Goal: Find specific page/section: Find specific page/section

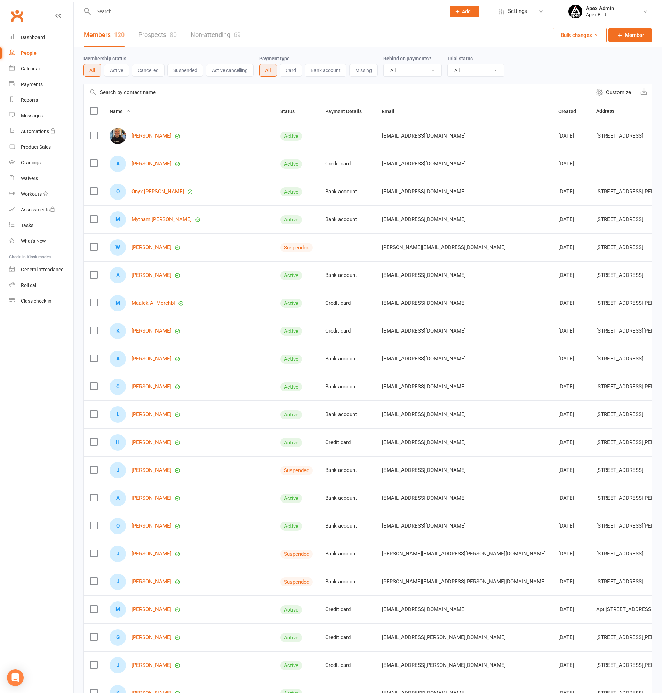
select select "100"
click at [27, 54] on div "People" at bounding box center [29, 53] width 16 height 6
click at [146, 13] on input "text" at bounding box center [266, 12] width 349 height 10
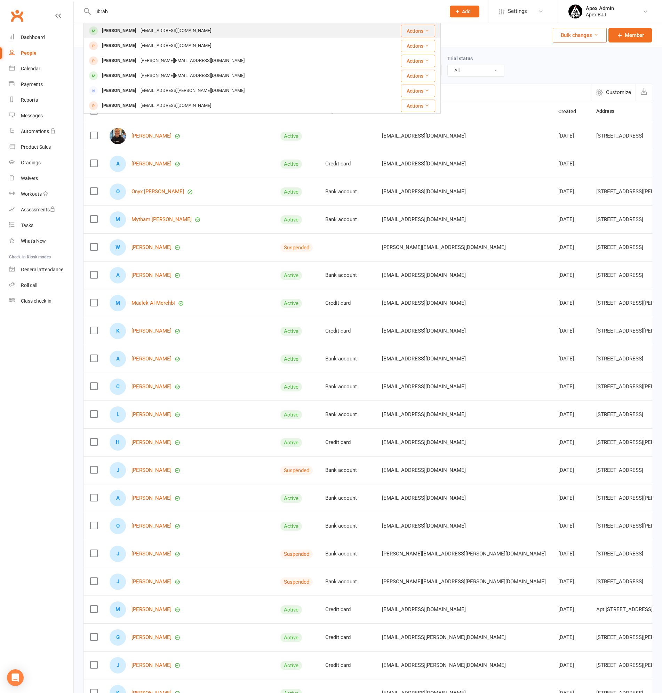
type input "ibrah"
click at [159, 32] on div "[EMAIL_ADDRESS][DOMAIN_NAME]" at bounding box center [176, 31] width 75 height 10
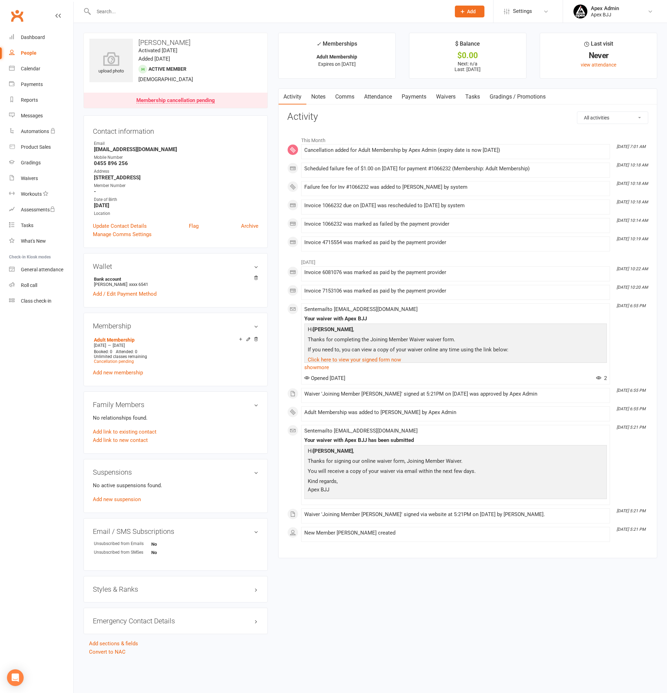
click at [415, 98] on link "Payments" at bounding box center [414, 97] width 34 height 16
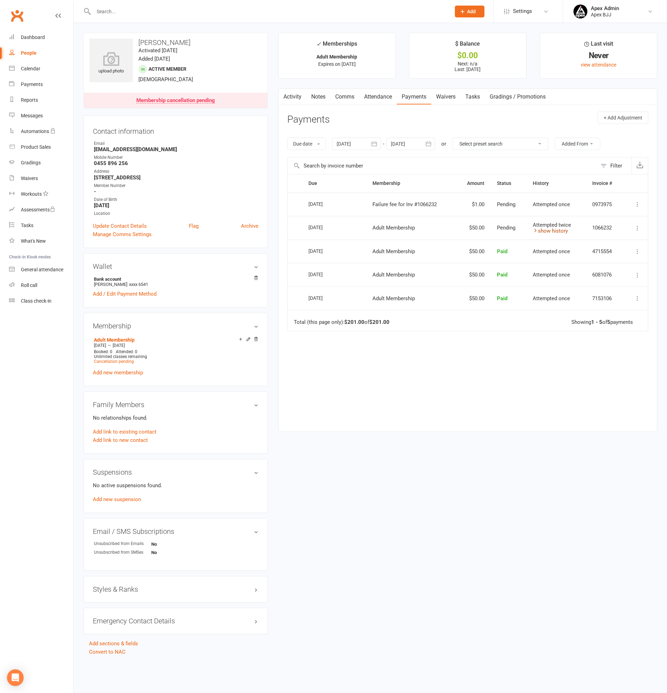
click at [554, 231] on link "show history" at bounding box center [550, 231] width 35 height 6
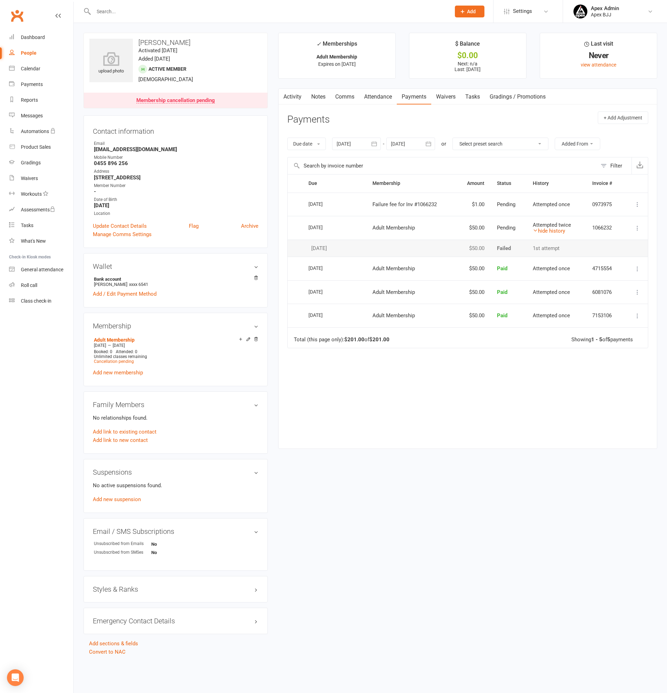
click at [28, 52] on div "People" at bounding box center [29, 53] width 16 height 6
select select "100"
